Goal: Task Accomplishment & Management: Use online tool/utility

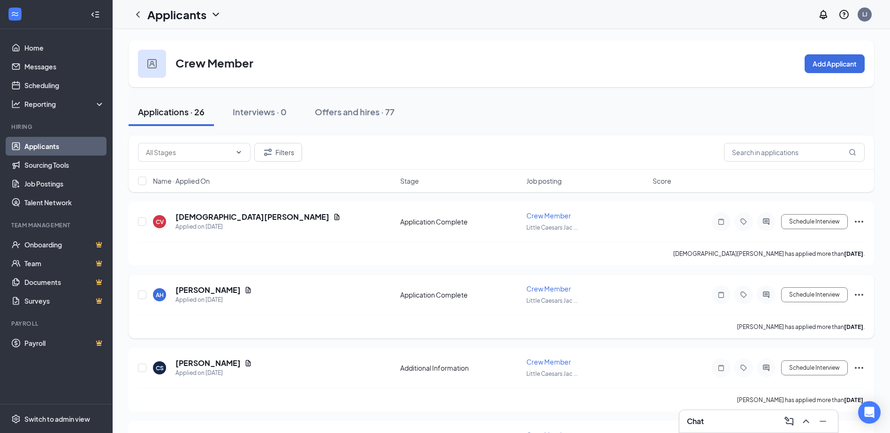
click at [859, 296] on icon "Ellipses" at bounding box center [859, 295] width 8 height 2
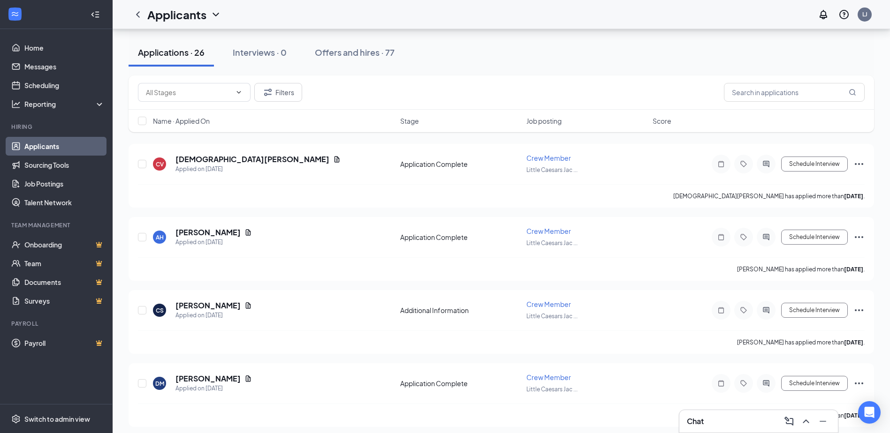
scroll to position [66, 0]
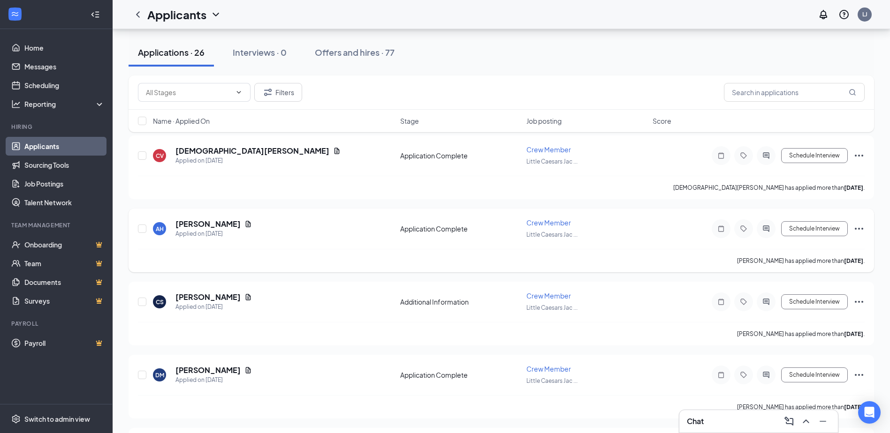
click at [856, 230] on icon "Ellipses" at bounding box center [858, 228] width 11 height 11
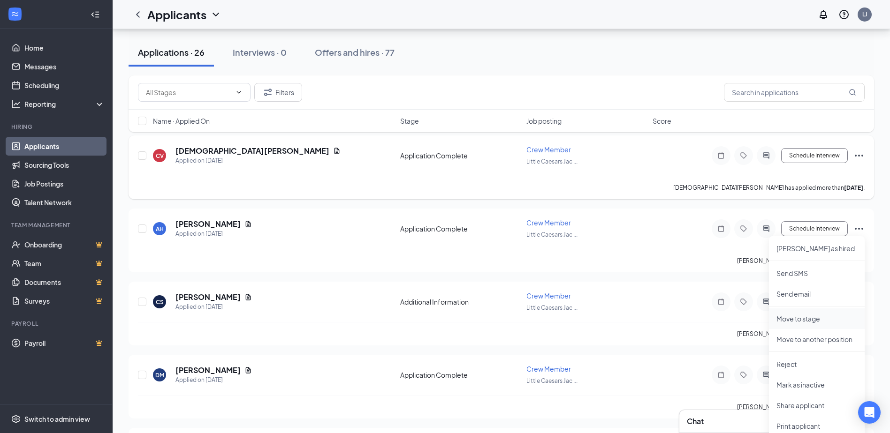
click at [808, 318] on p "Move to stage" at bounding box center [816, 318] width 81 height 9
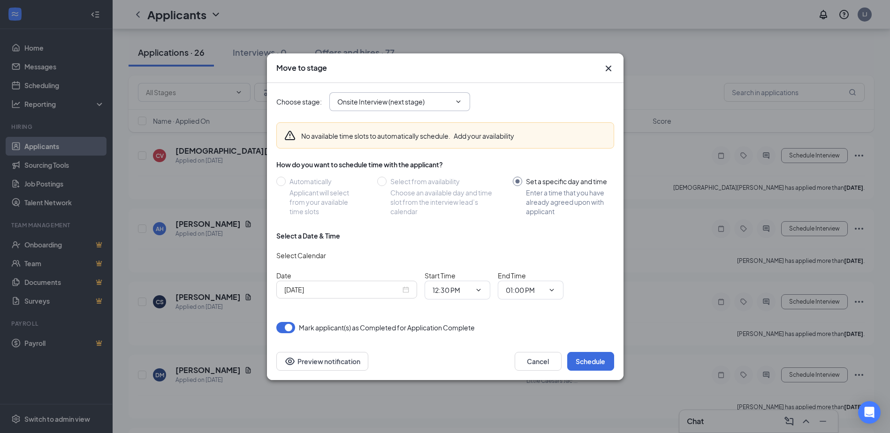
click at [462, 107] on span "Onsite Interview (next stage)" at bounding box center [399, 101] width 141 height 19
click at [459, 103] on icon "ChevronDown" at bounding box center [458, 102] width 8 height 8
click at [423, 105] on input "Onsite Interview (next stage)" at bounding box center [394, 102] width 114 height 10
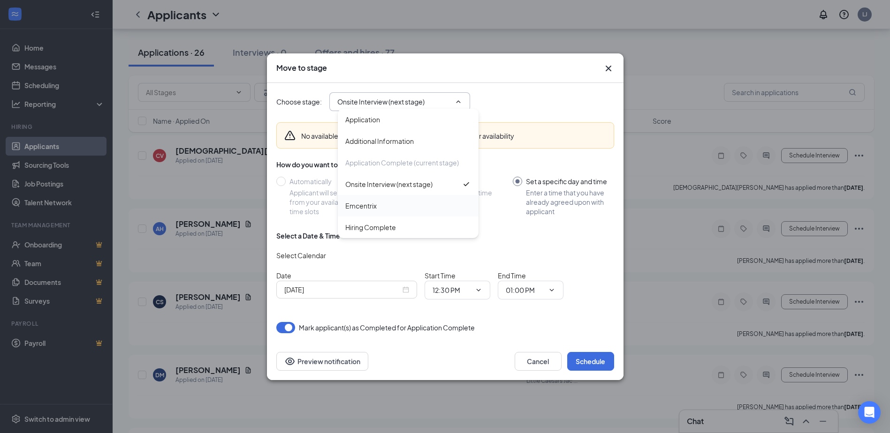
click at [370, 202] on div "Emcentrix" at bounding box center [360, 206] width 31 height 10
type input "Emcentrix"
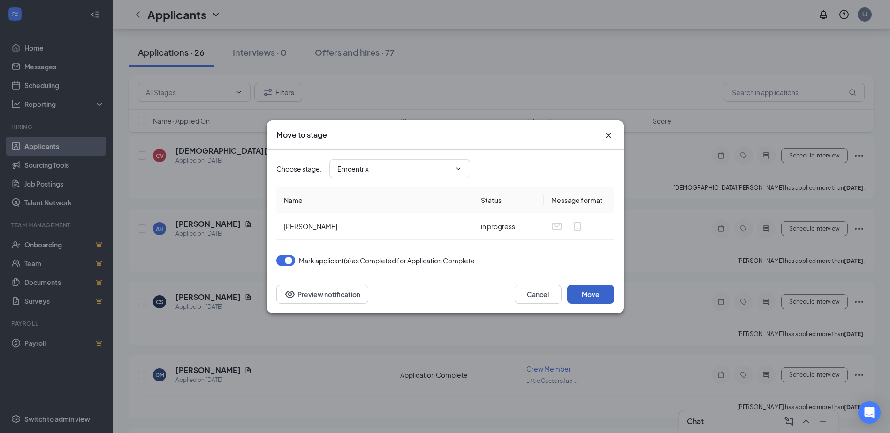
click at [591, 297] on button "Move" at bounding box center [590, 294] width 47 height 19
